Goal: Transaction & Acquisition: Subscribe to service/newsletter

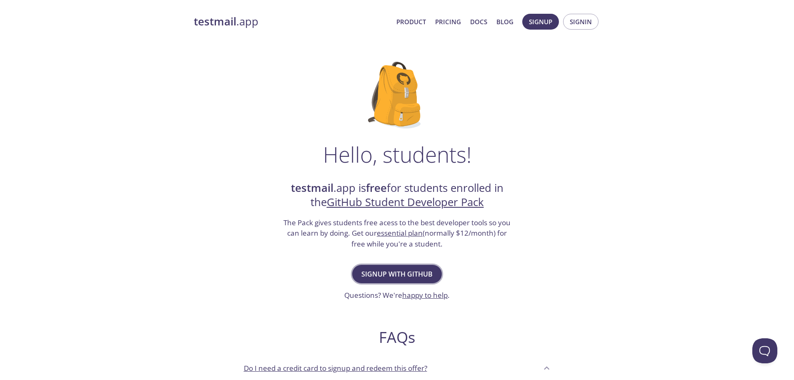
click at [415, 271] on span "Signup with GitHub" at bounding box center [396, 274] width 71 height 12
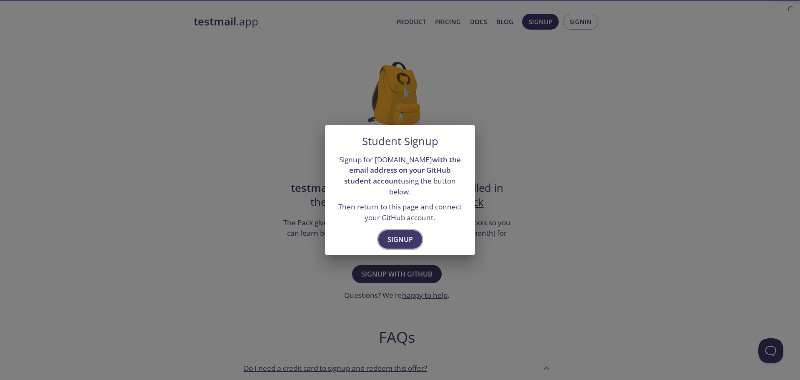
click at [409, 233] on span "Signup" at bounding box center [400, 239] width 25 height 12
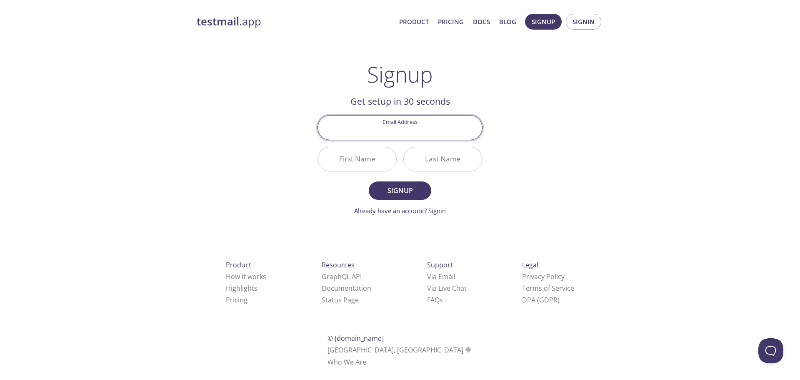
click at [427, 134] on input "Email Address" at bounding box center [400, 127] width 164 height 24
type input "[EMAIL_ADDRESS][DOMAIN_NAME]"
drag, startPoint x: 384, startPoint y: 163, endPoint x: 388, endPoint y: 162, distance: 4.4
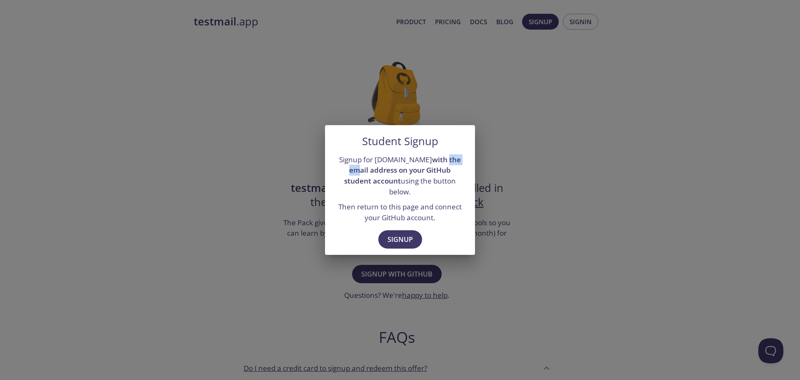
drag, startPoint x: 432, startPoint y: 163, endPoint x: 472, endPoint y: 169, distance: 41.2
click at [472, 169] on div "Signup for [DOMAIN_NAME] with the email address on your GitHub student account …" at bounding box center [400, 188] width 150 height 75
click at [536, 165] on div "Student Signup Signup for [DOMAIN_NAME] with the email address on your GitHub s…" at bounding box center [400, 190] width 800 height 380
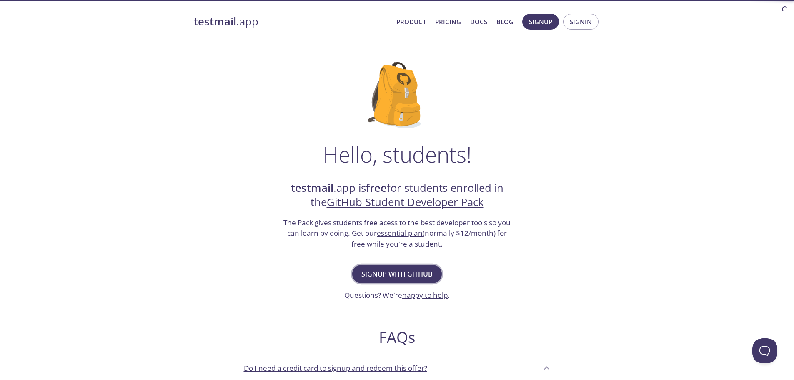
click at [408, 270] on span "Signup with GitHub" at bounding box center [396, 274] width 71 height 12
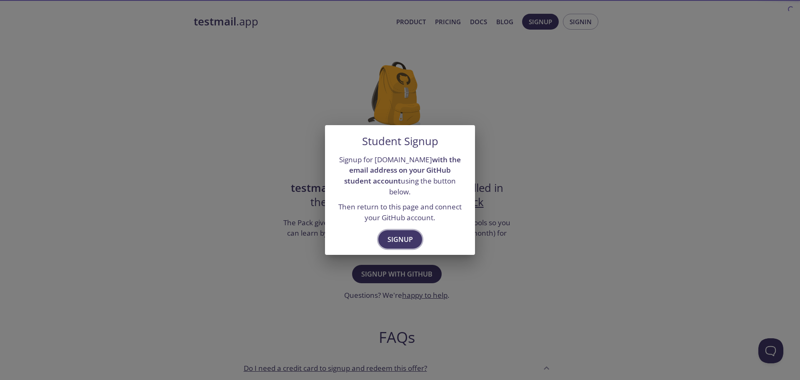
click at [409, 234] on span "Signup" at bounding box center [400, 239] width 25 height 12
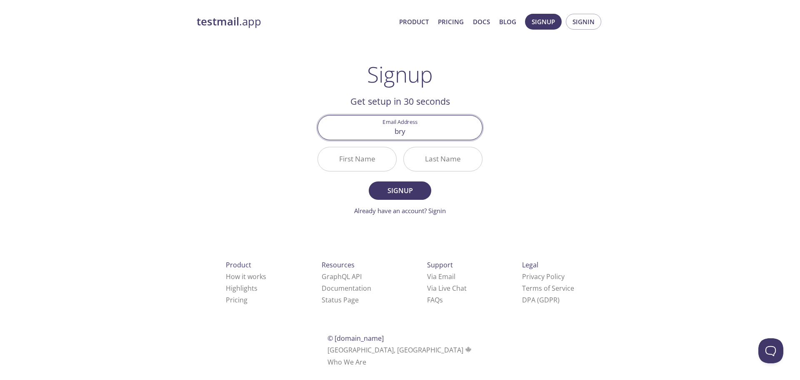
type input "[EMAIL_ADDRESS][DOMAIN_NAME]"
click at [372, 163] on input "First Name" at bounding box center [357, 159] width 78 height 24
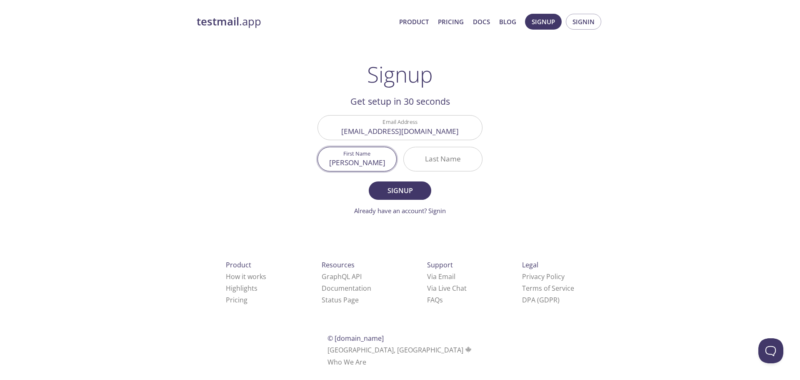
type input "[PERSON_NAME]"
type input "S."
click at [384, 193] on span "Signup" at bounding box center [400, 191] width 44 height 12
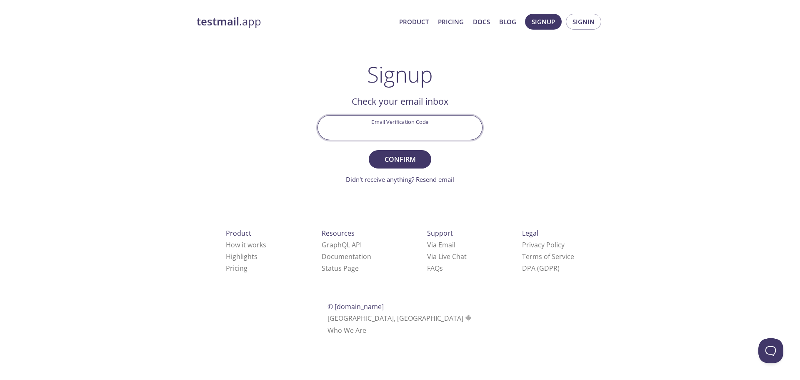
click at [444, 130] on input "Email Verification Code" at bounding box center [400, 127] width 164 height 24
click at [430, 128] on input "Email Verification Code" at bounding box center [400, 127] width 164 height 24
paste input "VY5LNRF"
type input "VY5LNRF"
drag, startPoint x: 414, startPoint y: 157, endPoint x: 426, endPoint y: 143, distance: 19.0
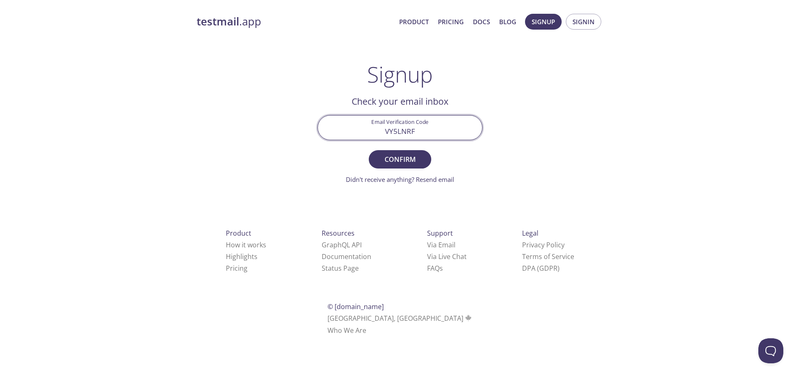
click at [413, 157] on span "Confirm" at bounding box center [400, 159] width 44 height 12
